Goal: Task Accomplishment & Management: Use online tool/utility

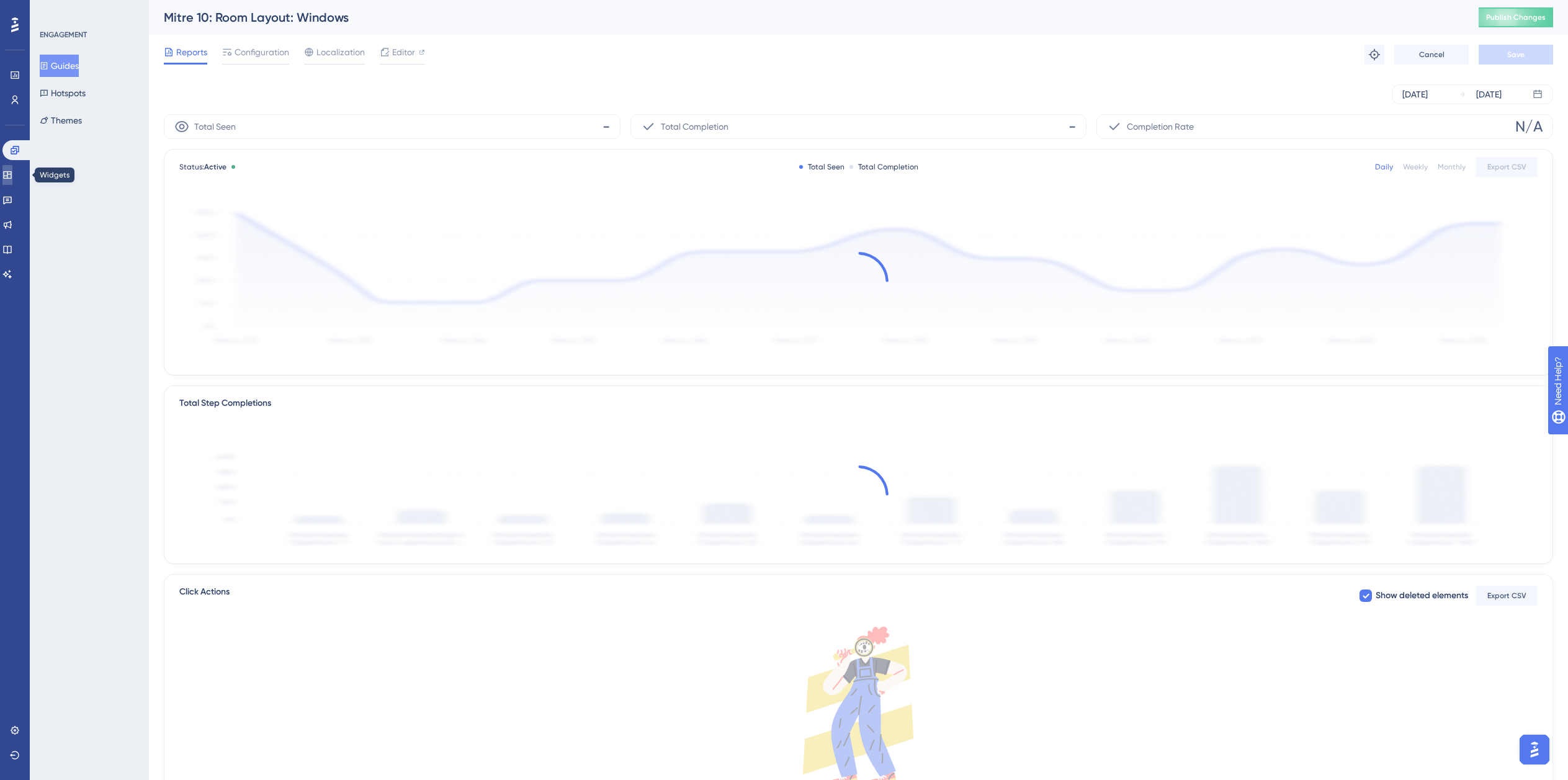
click at [13, 177] on link at bounding box center [7, 175] width 10 height 20
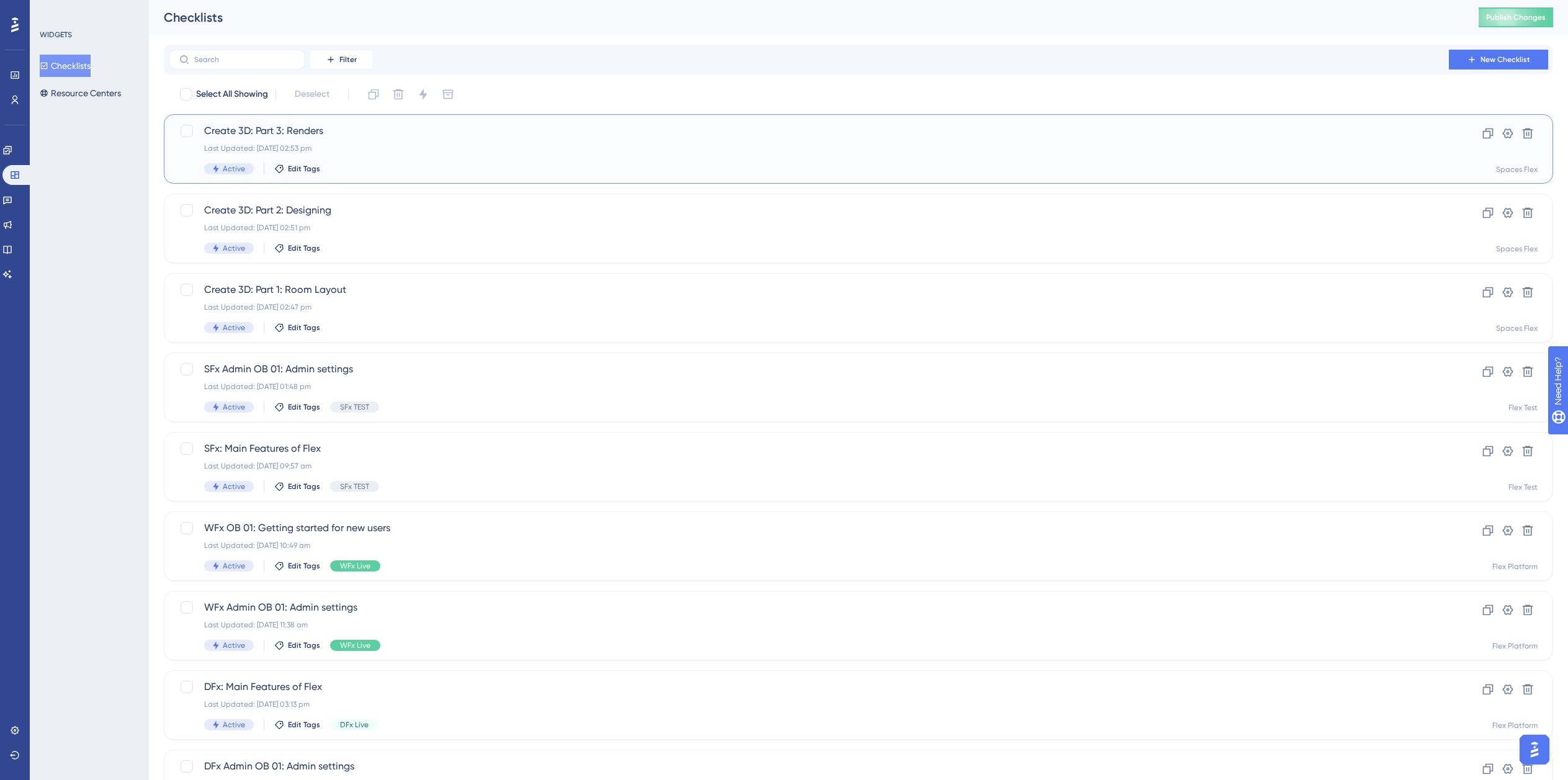
click at [360, 159] on div "Create 3D: Part 3: Renders Last Updated: 16 Sept 2025 02:53 pm Active Edit Tags" at bounding box center [808, 149] width 1209 height 51
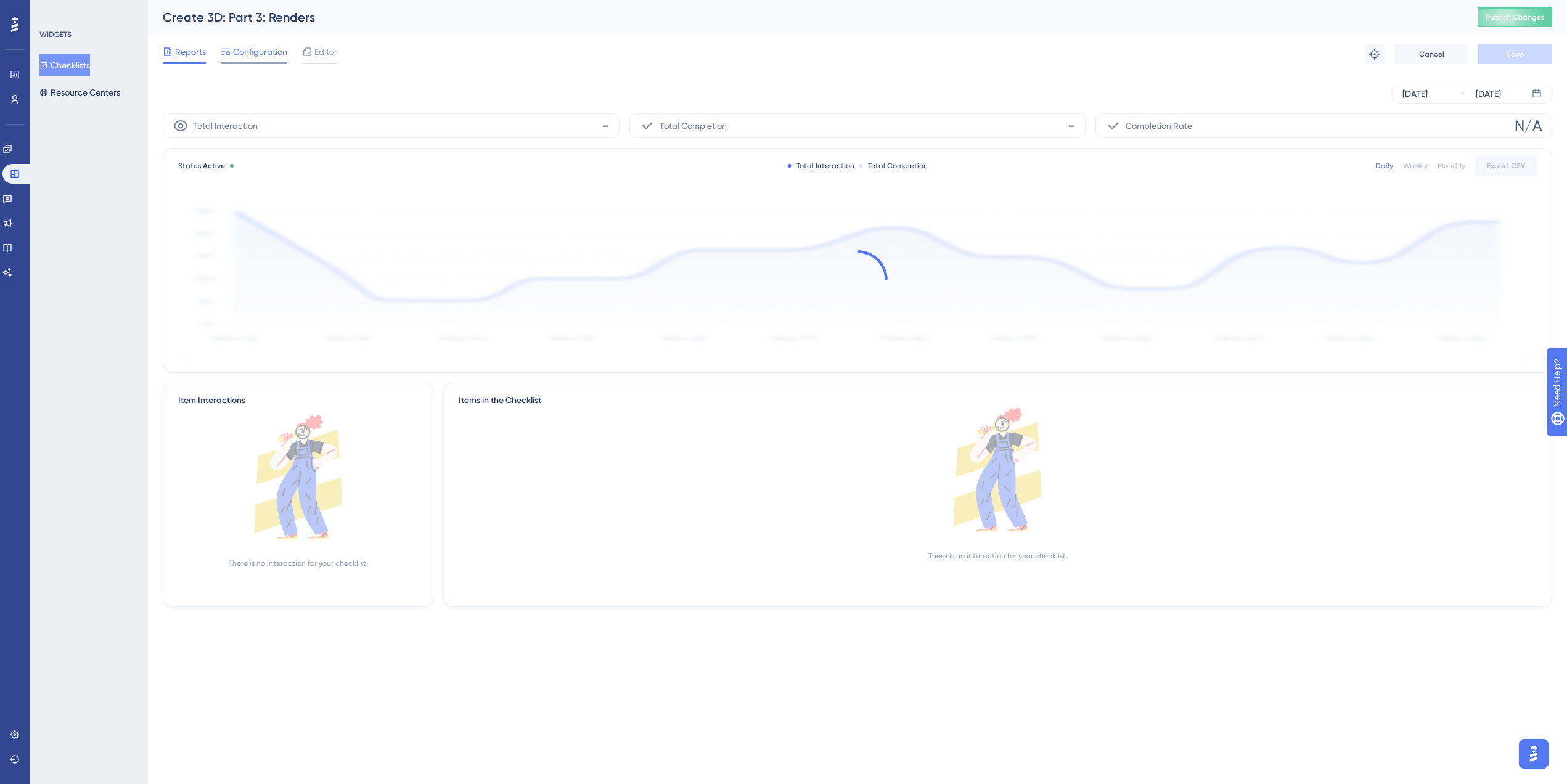
click at [241, 52] on span "Configuration" at bounding box center [260, 52] width 54 height 15
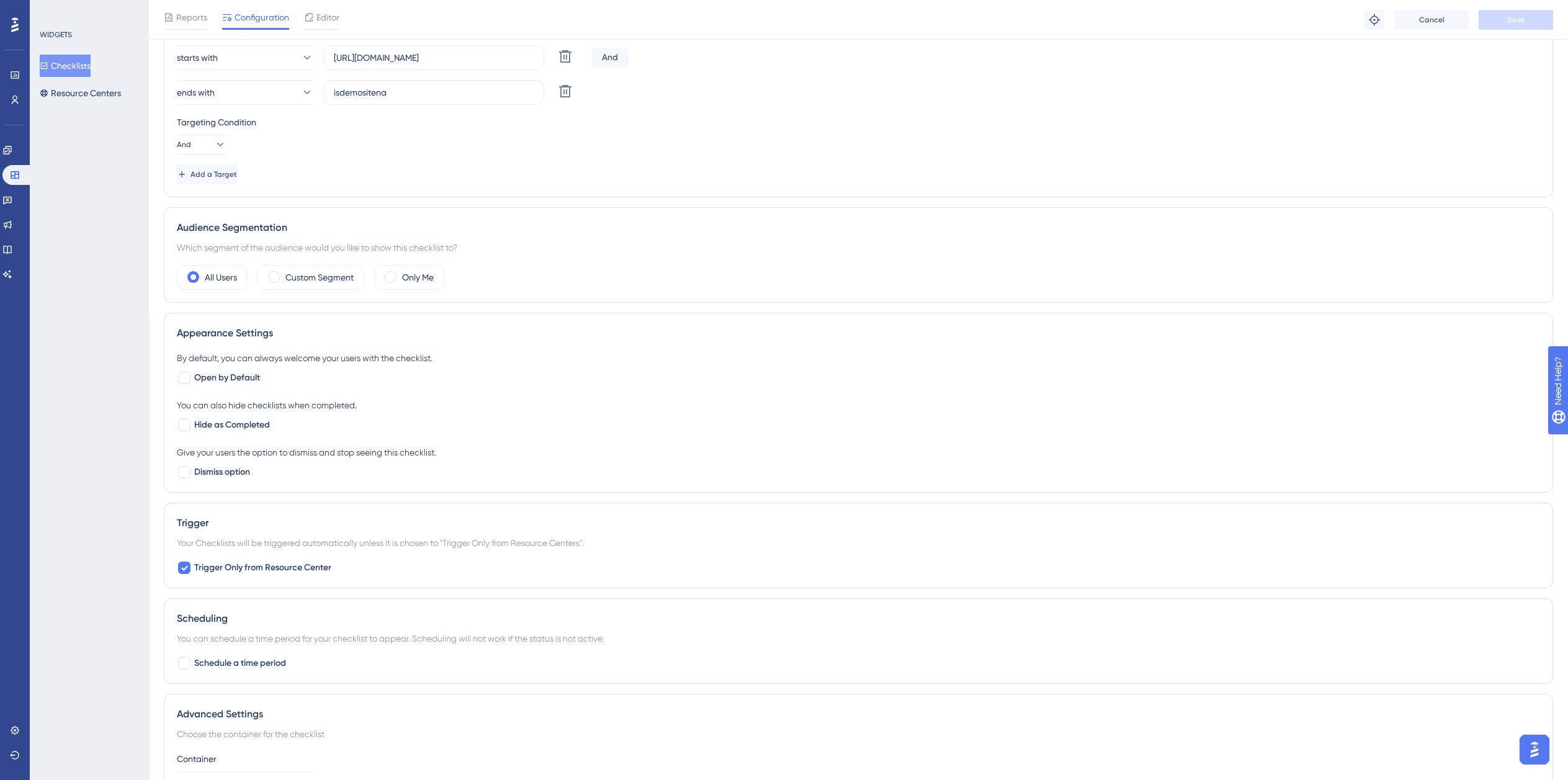
scroll to position [310, 0]
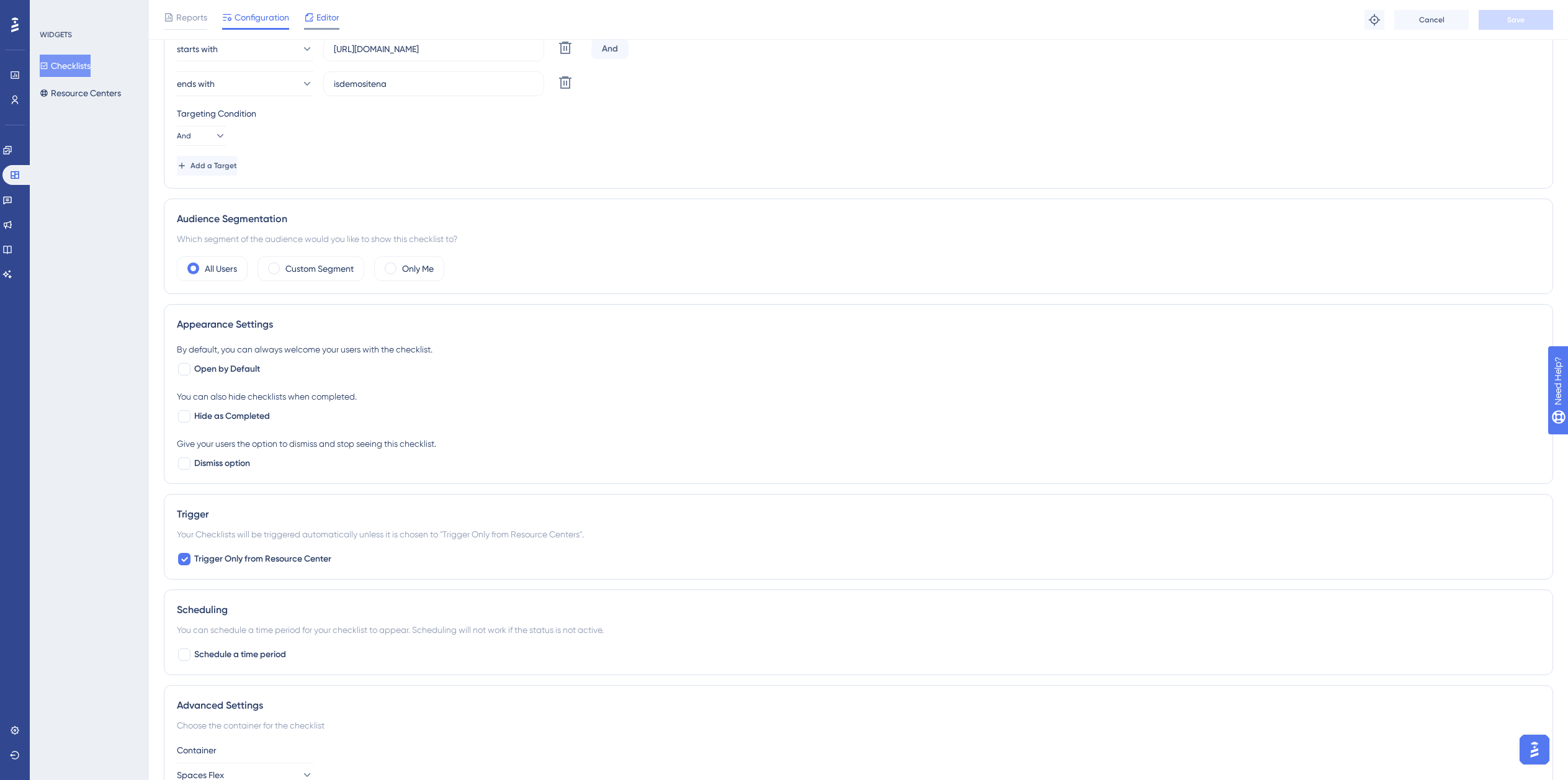
click at [316, 24] on div "Editor" at bounding box center [321, 17] width 35 height 15
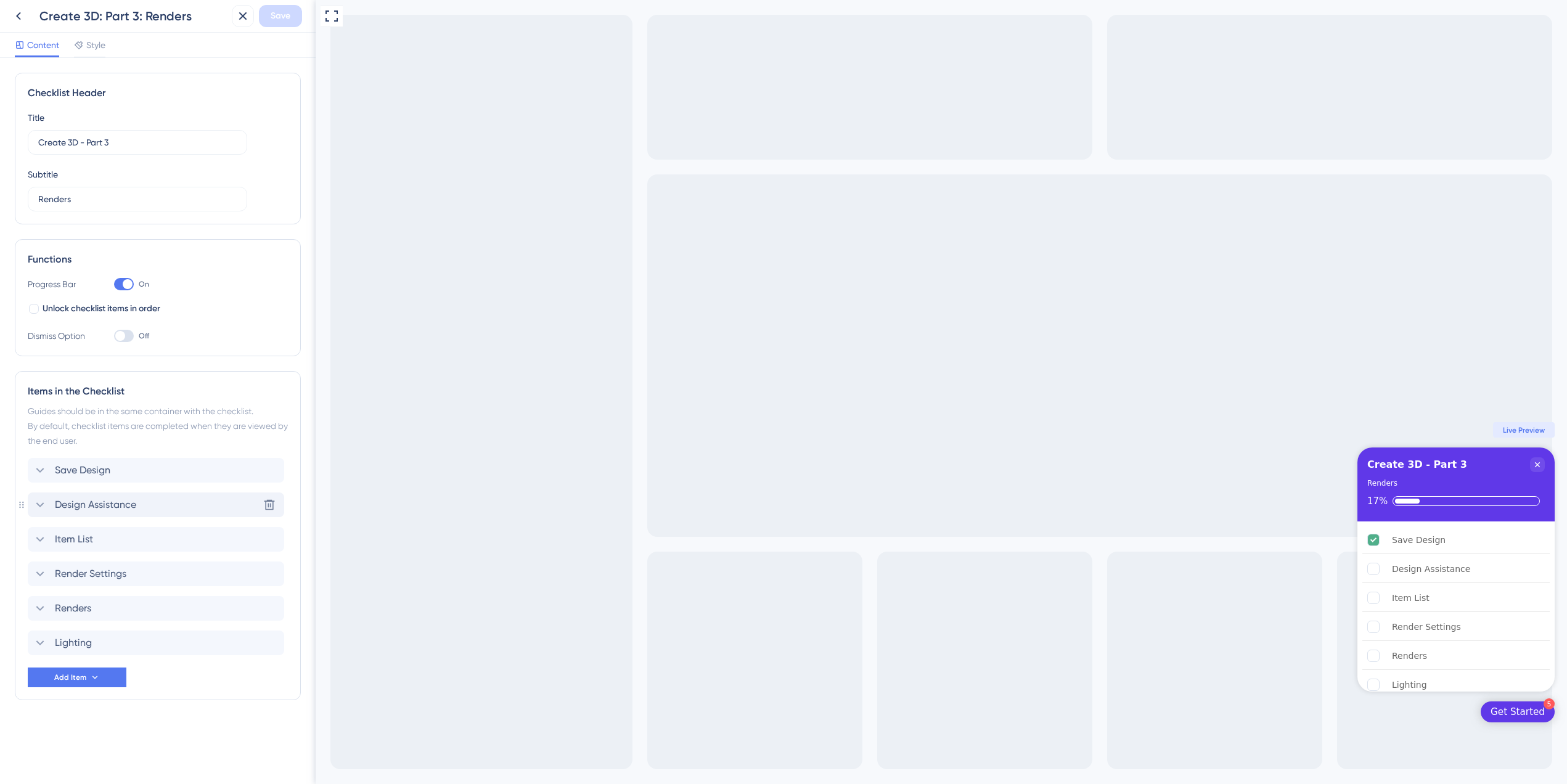
drag, startPoint x: 19, startPoint y: 643, endPoint x: 50, endPoint y: 512, distance: 134.6
click at [50, 512] on div "Items in the Checklist Guides should be in the same container with the checklis…" at bounding box center [158, 535] width 286 height 329
click at [283, 16] on span "Save" at bounding box center [280, 16] width 19 height 15
click at [16, 20] on icon at bounding box center [19, 16] width 15 height 15
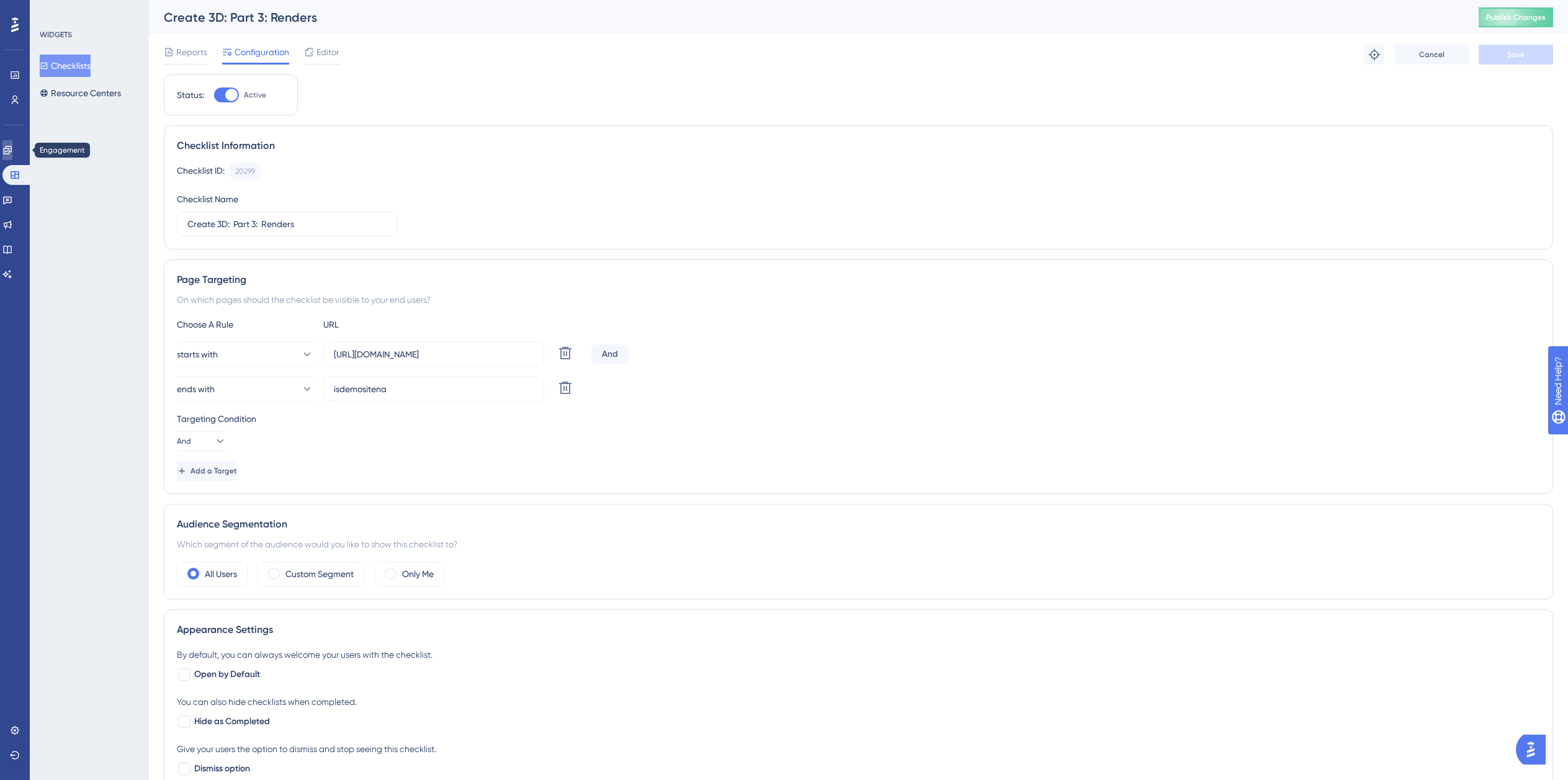
click at [9, 152] on link at bounding box center [7, 150] width 10 height 20
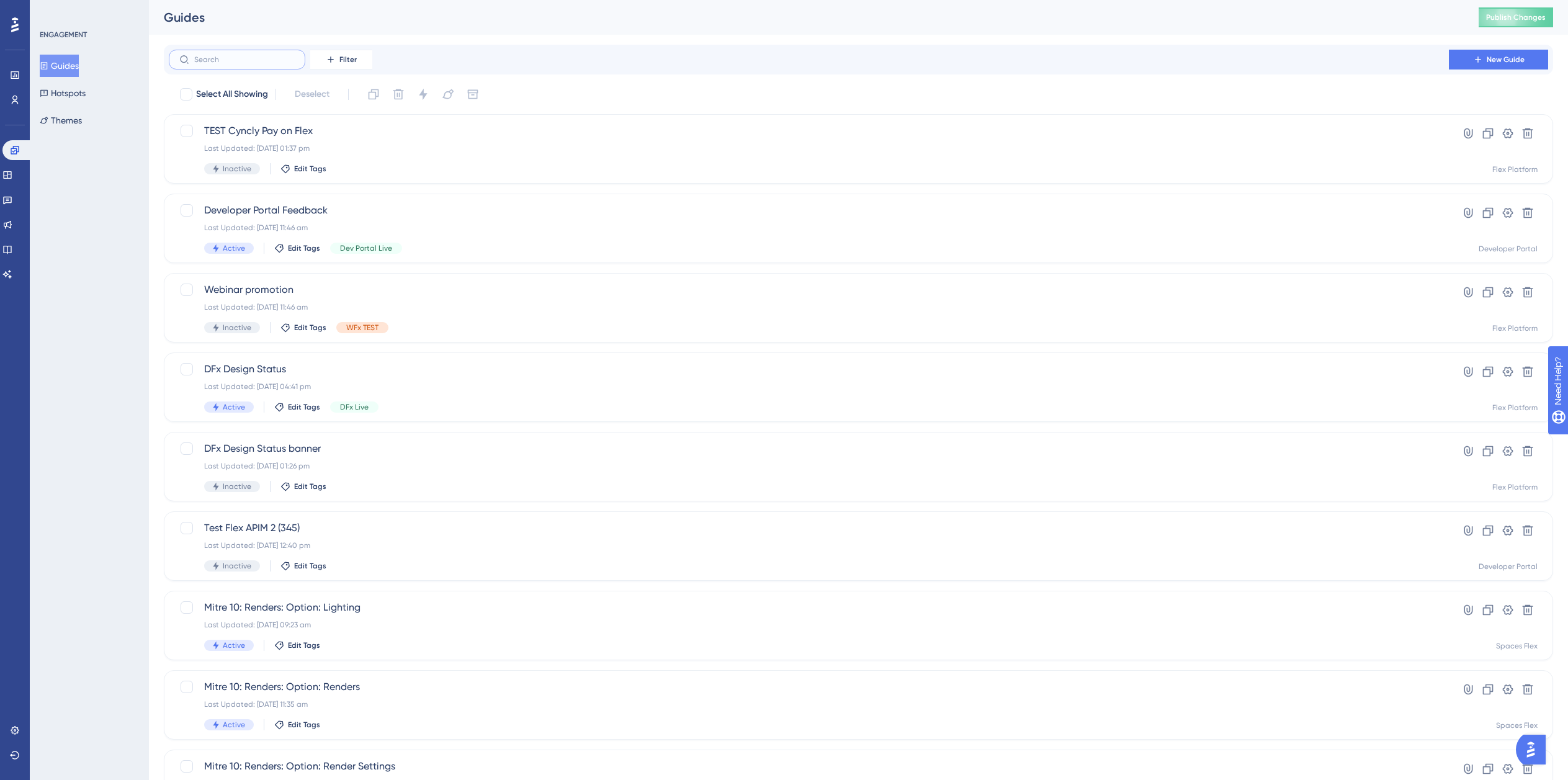
click at [264, 59] on input "text" at bounding box center [245, 60] width 101 height 9
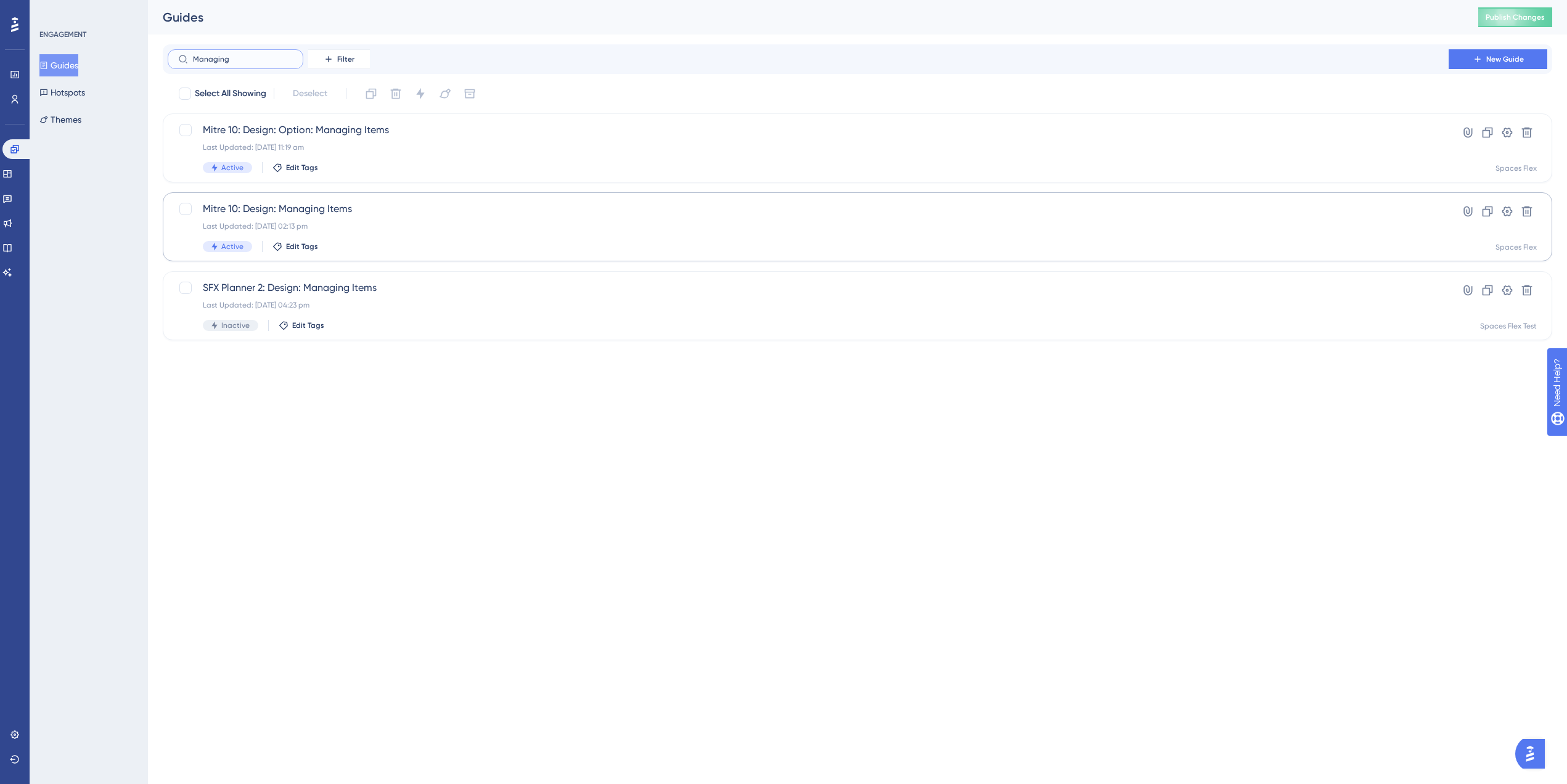
type input "Managing"
click at [365, 229] on div "Last Updated: 22 Sept 2025 02:13 pm" at bounding box center [808, 226] width 1211 height 10
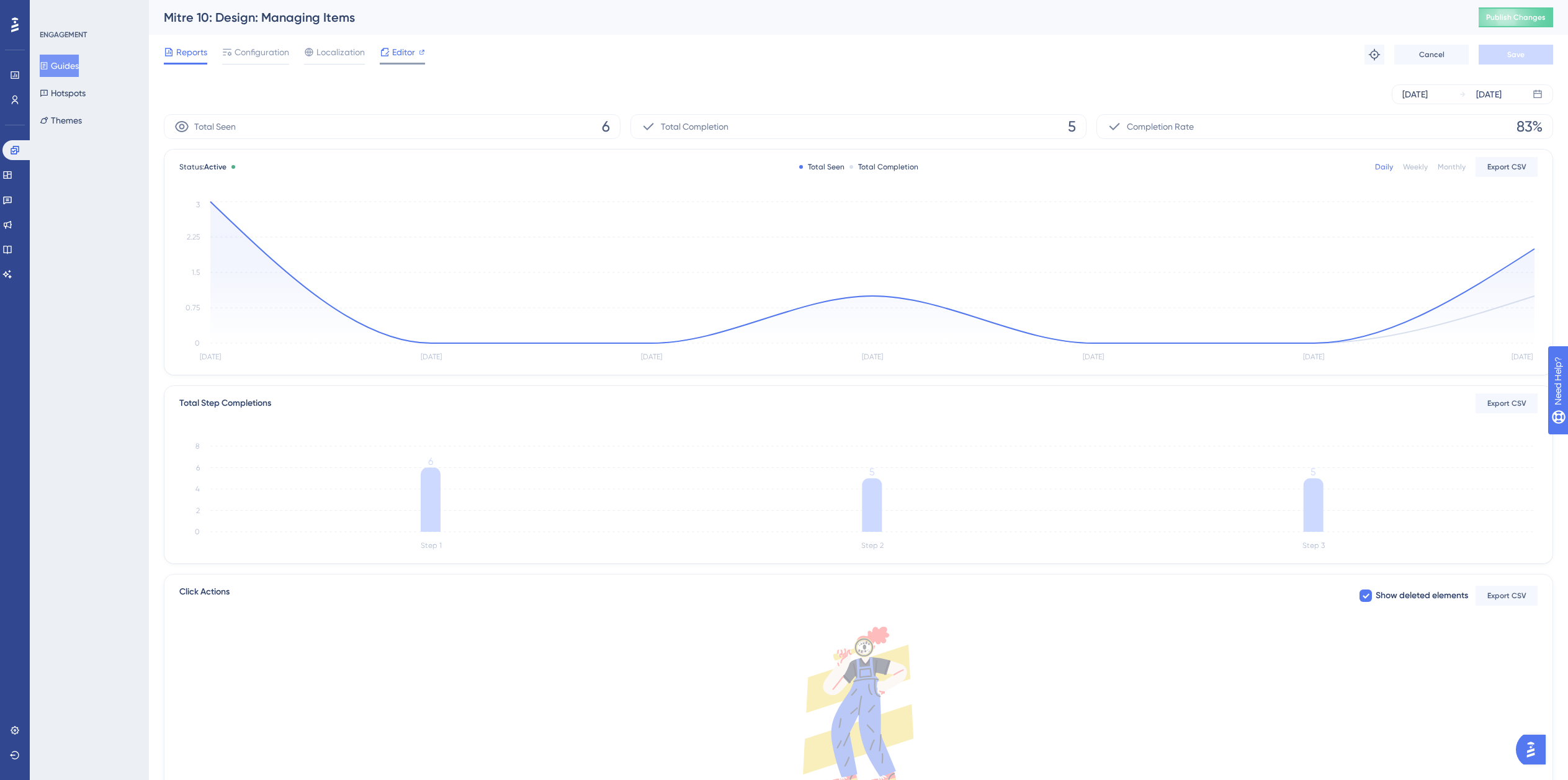
click at [393, 52] on span "Editor" at bounding box center [404, 53] width 23 height 15
